Goal: Use online tool/utility: Utilize a website feature to perform a specific function

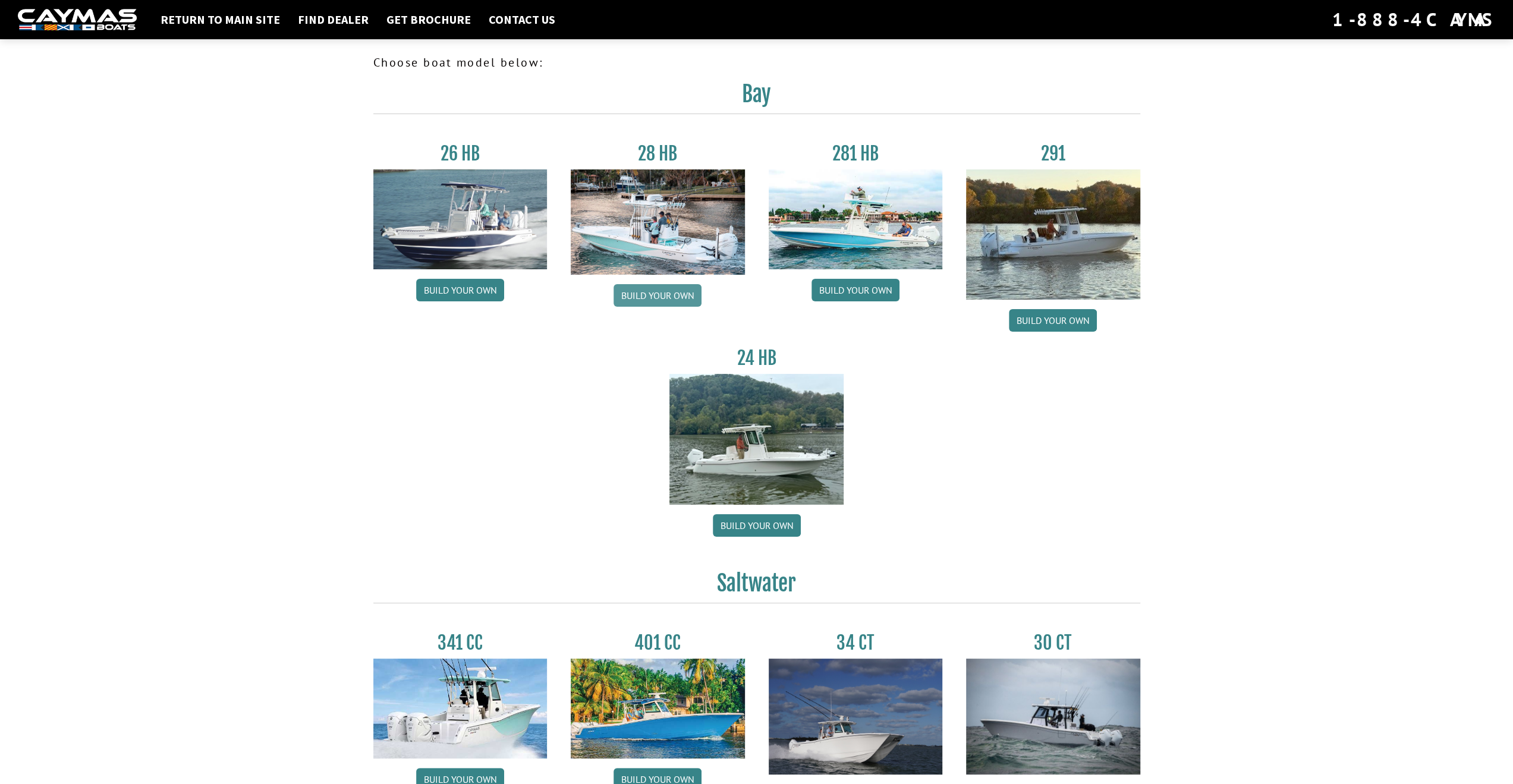
click at [648, 302] on link "Build your own" at bounding box center [658, 295] width 88 height 22
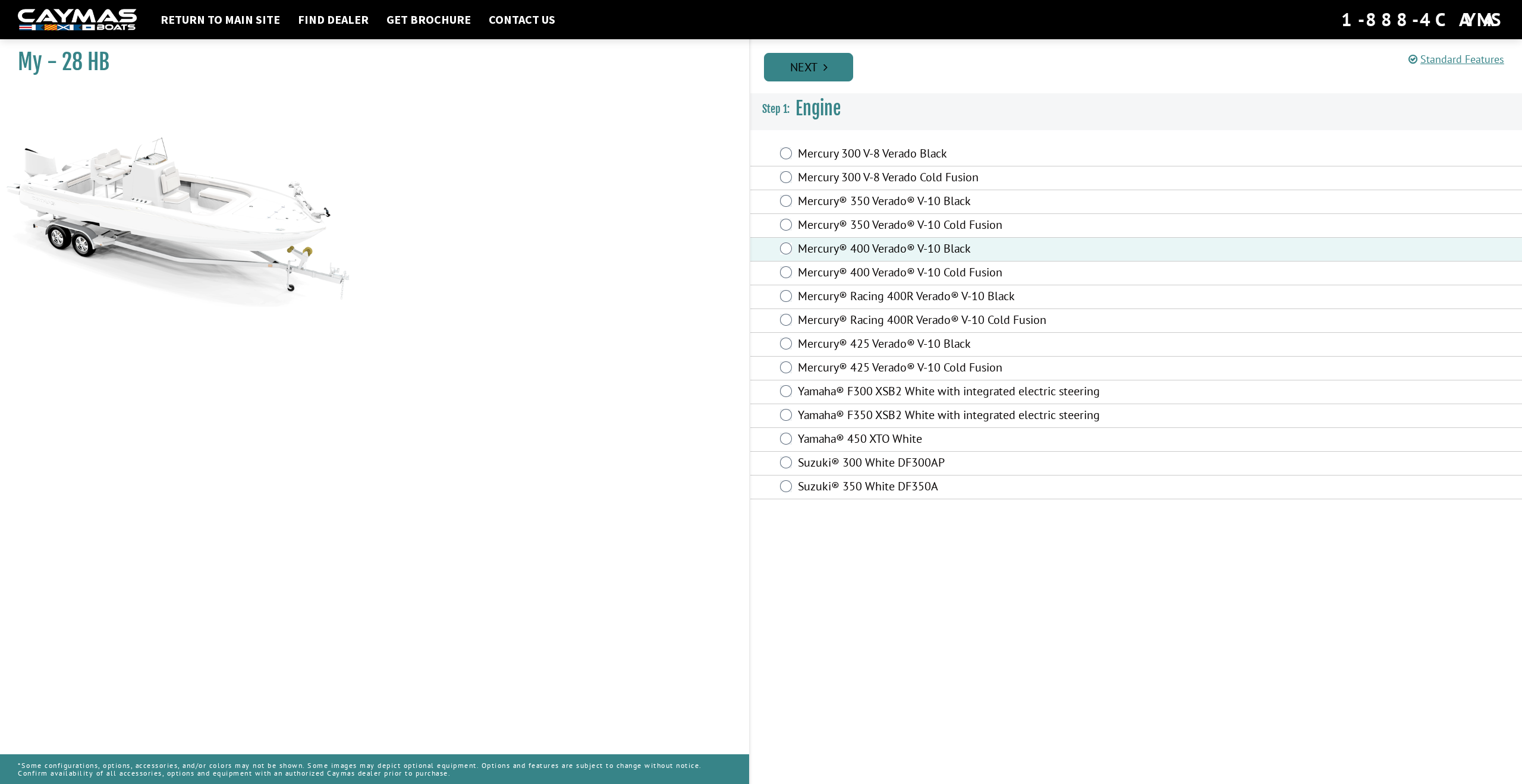
click at [810, 59] on link "Next" at bounding box center [809, 67] width 89 height 28
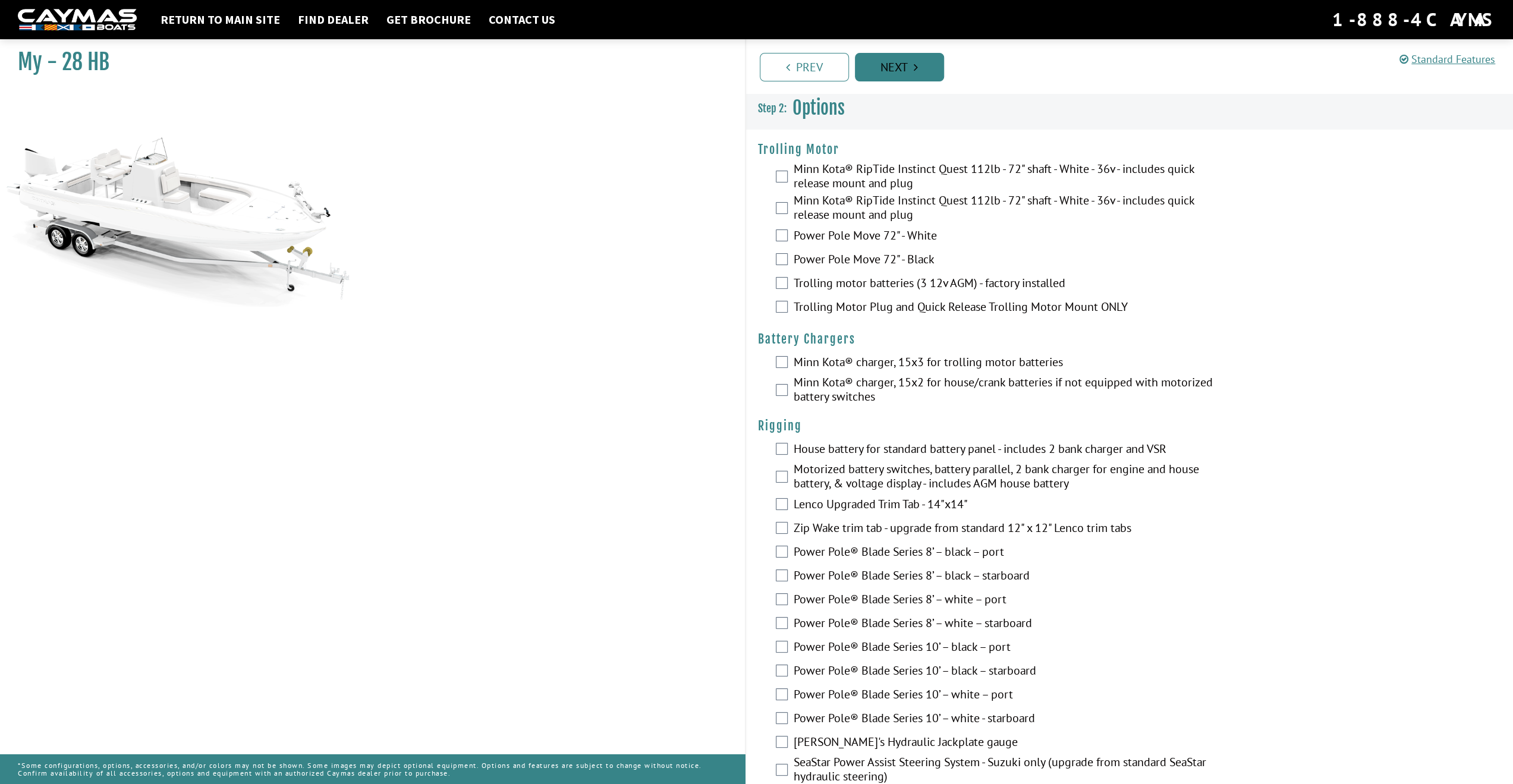
click at [888, 75] on link "Next" at bounding box center [899, 67] width 89 height 28
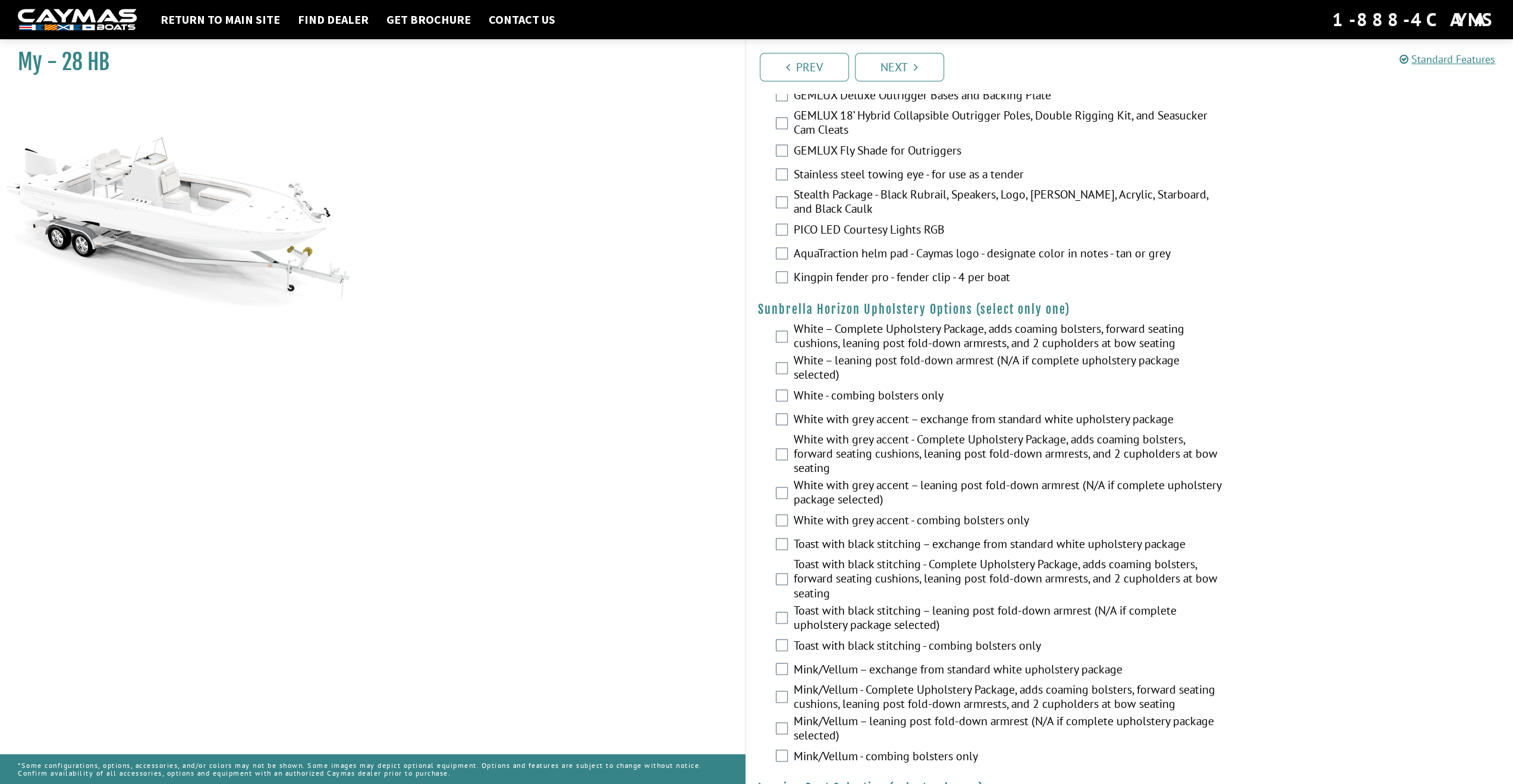
scroll to position [1669, 0]
